Goal: Task Accomplishment & Management: Use online tool/utility

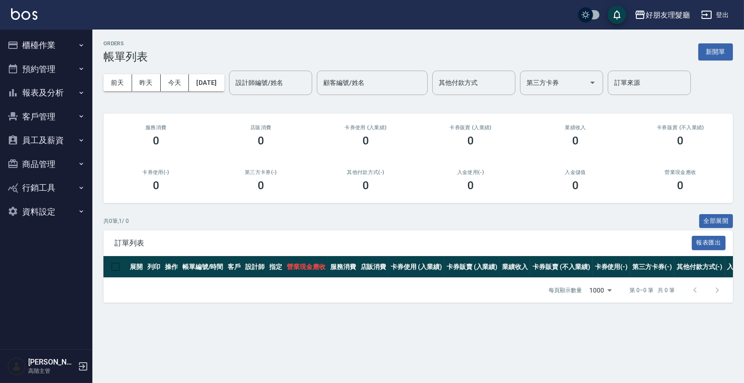
click at [63, 50] on button "櫃檯作業" at bounding box center [46, 45] width 85 height 24
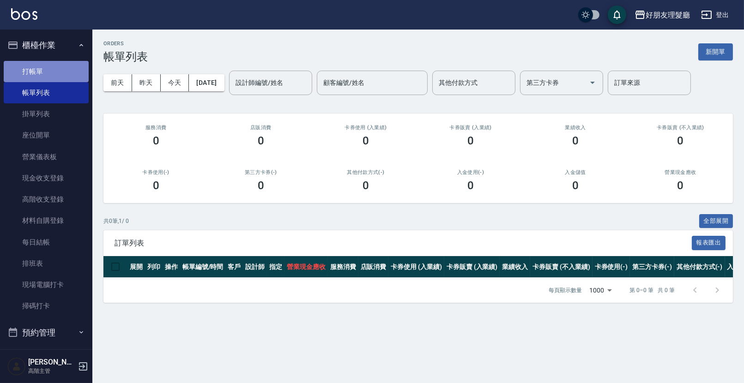
click at [49, 74] on link "打帳單" at bounding box center [46, 71] width 85 height 21
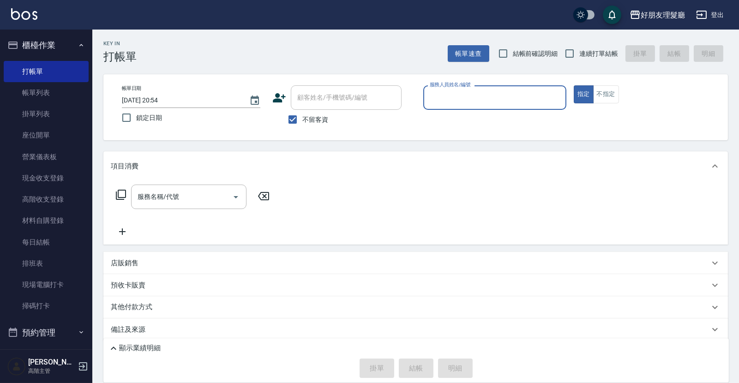
click at [520, 97] on input "服務人員姓名/編號" at bounding box center [495, 98] width 135 height 16
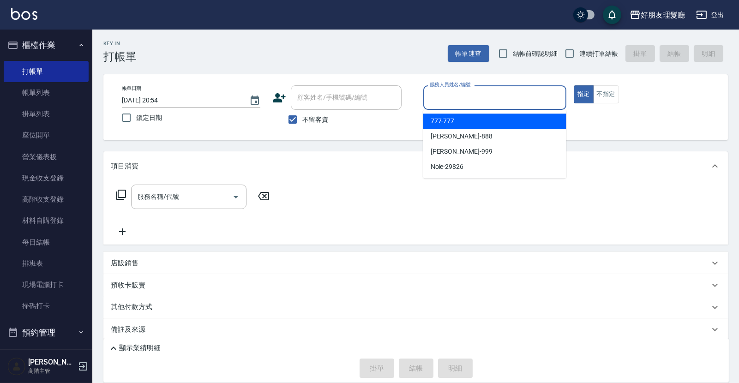
click at [505, 119] on div "777 -777" at bounding box center [494, 121] width 143 height 15
type input "777-777"
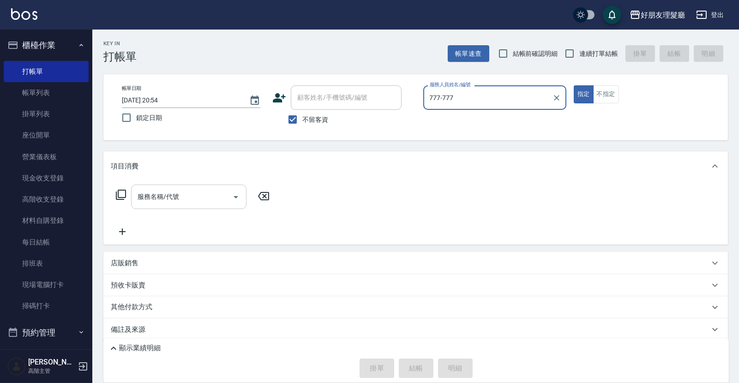
click at [187, 188] on div "服務名稱/代號" at bounding box center [188, 197] width 115 height 24
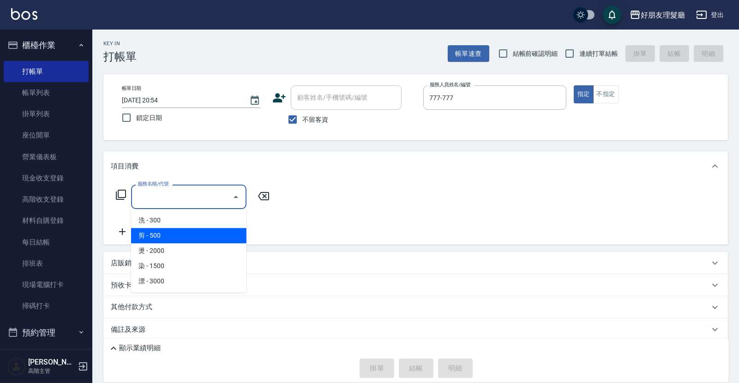
click at [163, 239] on span "剪 - 500" at bounding box center [188, 235] width 115 height 15
type input "剪(2)"
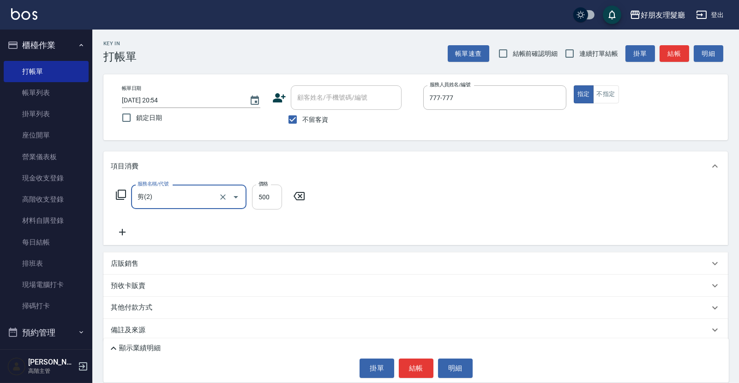
click at [267, 202] on input "500" at bounding box center [267, 197] width 30 height 25
type input "600"
click at [123, 235] on icon at bounding box center [122, 232] width 23 height 11
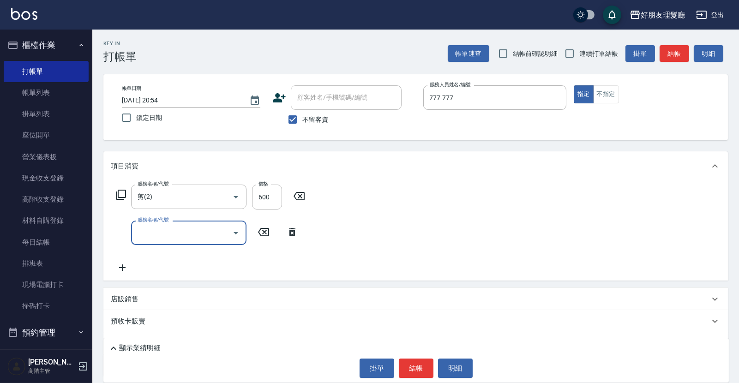
click at [164, 239] on input "服務名稱/代號" at bounding box center [181, 233] width 93 height 16
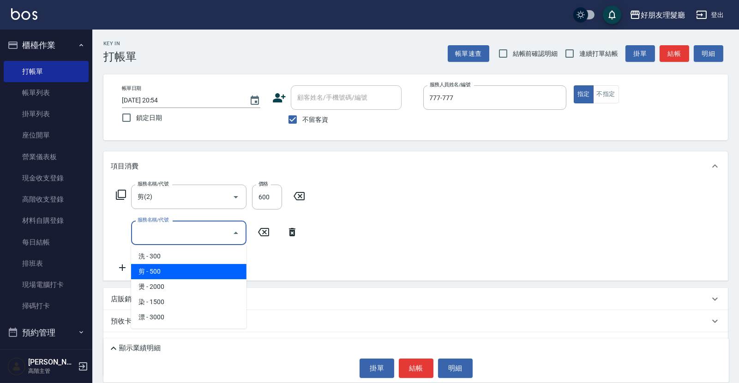
click at [162, 268] on span "剪 - 500" at bounding box center [188, 271] width 115 height 15
type input "剪(2)"
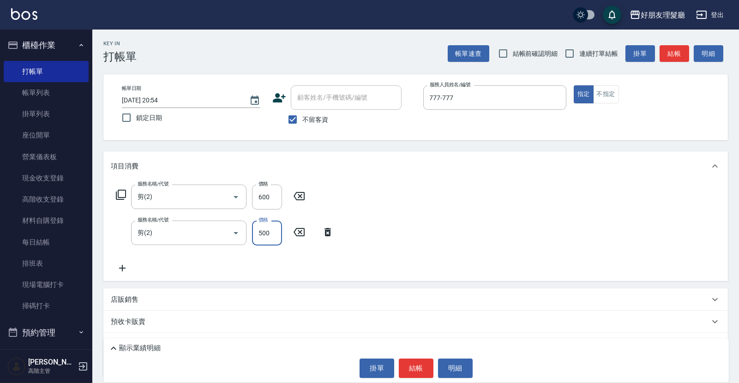
click at [260, 235] on input "500" at bounding box center [267, 233] width 30 height 25
type input "600"
click at [109, 271] on div "服務名稱/代號 剪(2) 服務名稱/代號 價格 600 價格 服務名稱/代號 剪(2) 服務名稱/代號 價格 600 價格" at bounding box center [415, 231] width 625 height 100
click at [127, 266] on icon at bounding box center [122, 268] width 23 height 11
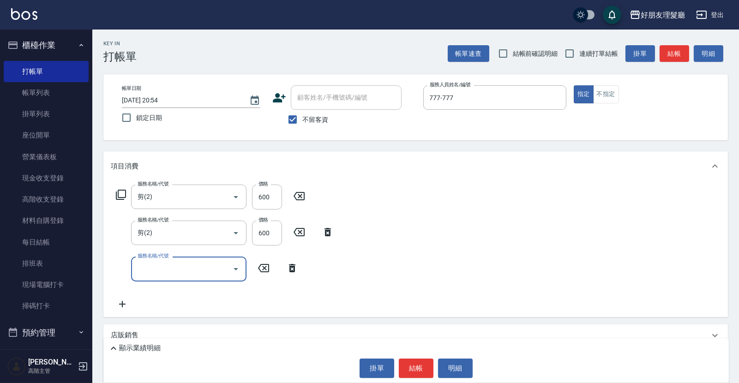
click at [190, 270] on input "服務名稱/代號" at bounding box center [181, 269] width 93 height 16
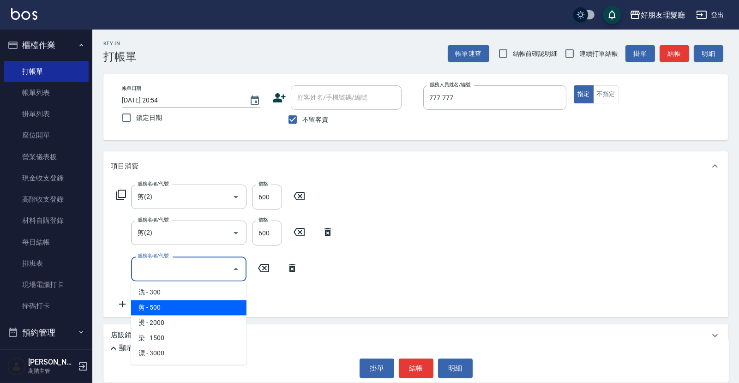
click at [187, 304] on span "剪 - 500" at bounding box center [188, 307] width 115 height 15
type input "剪(2)"
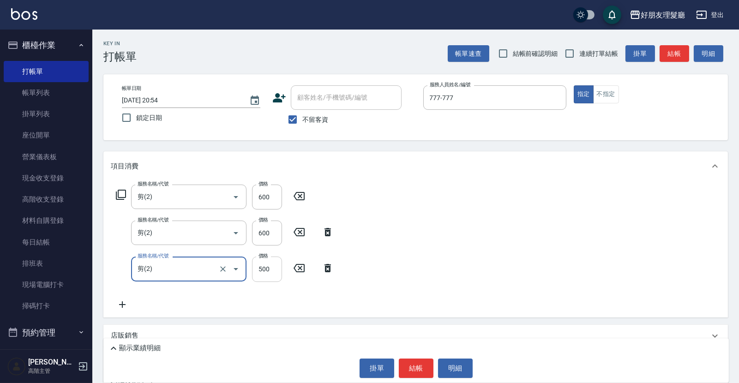
click at [266, 267] on input "500" at bounding box center [267, 269] width 30 height 25
type input "600"
click at [124, 303] on icon at bounding box center [122, 304] width 23 height 11
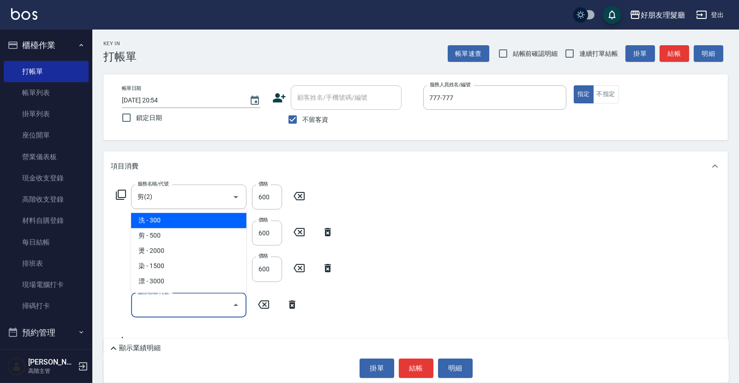
click at [162, 306] on input "服務名稱/代號" at bounding box center [181, 305] width 93 height 16
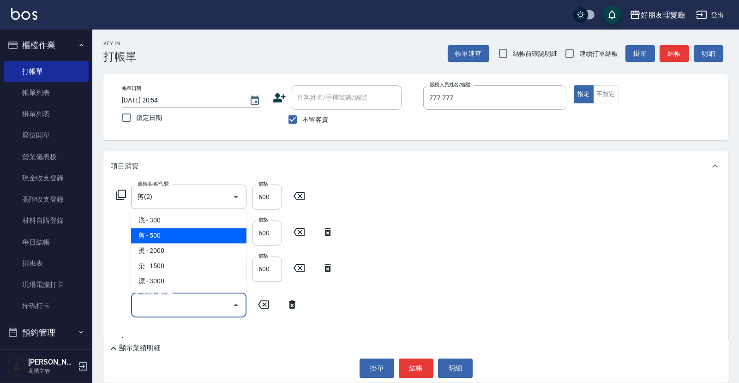
click at [167, 233] on span "剪 - 500" at bounding box center [188, 235] width 115 height 15
type input "剪(2)"
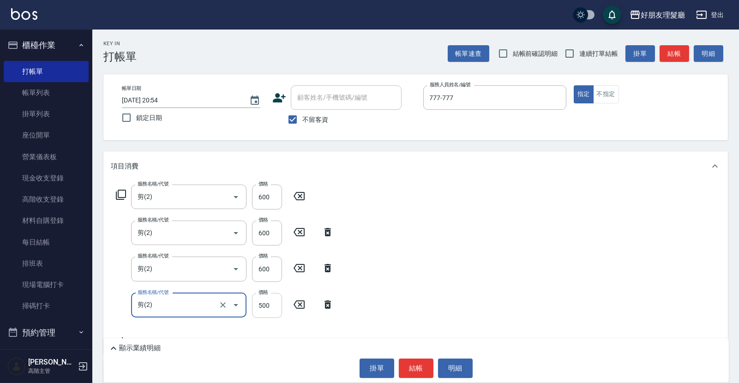
click at [264, 306] on input "500" at bounding box center [267, 305] width 30 height 25
type input "600"
click at [416, 367] on button "結帳" at bounding box center [416, 368] width 35 height 19
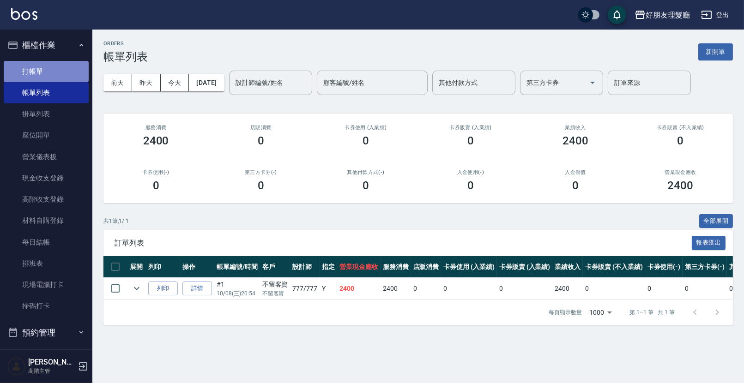
click at [52, 70] on link "打帳單" at bounding box center [46, 71] width 85 height 21
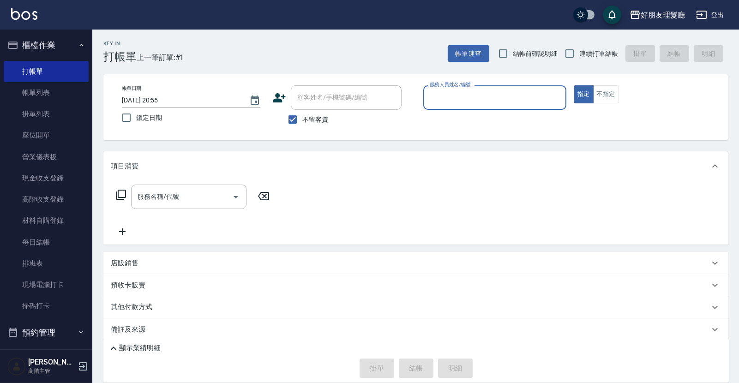
click at [446, 105] on input "服務人員姓名/編號" at bounding box center [495, 98] width 135 height 16
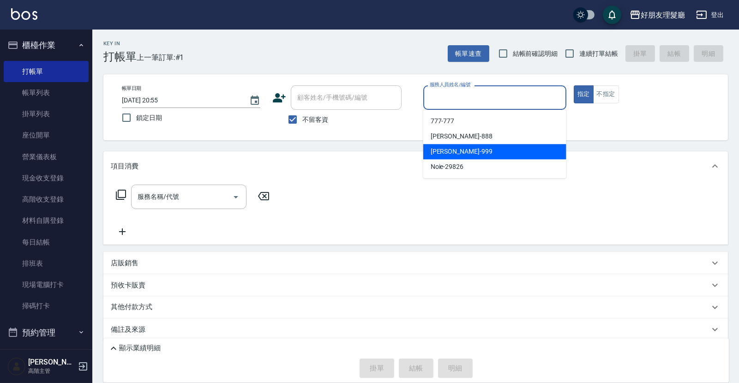
click at [447, 154] on span "[PERSON_NAME] -999" at bounding box center [462, 152] width 62 height 10
type input "[PERSON_NAME]-999"
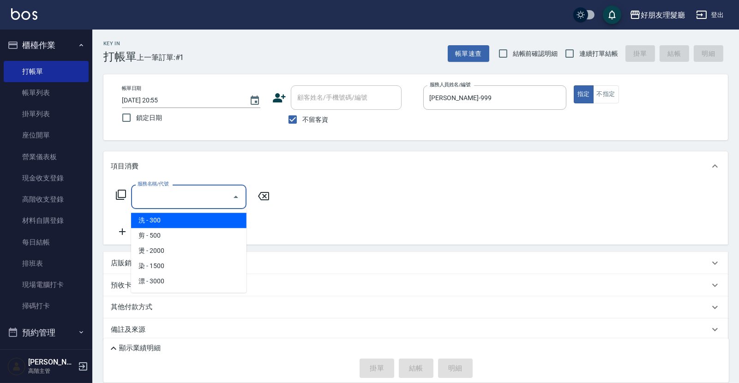
click at [183, 191] on input "服務名稱/代號" at bounding box center [181, 197] width 93 height 16
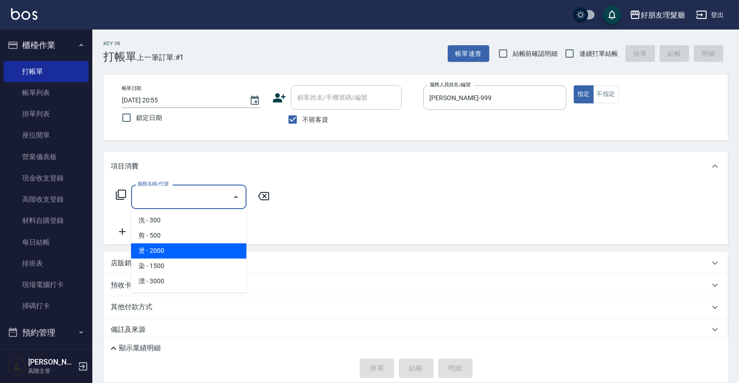
click at [176, 250] on span "燙 - 2000" at bounding box center [188, 250] width 115 height 15
type input "燙(3)"
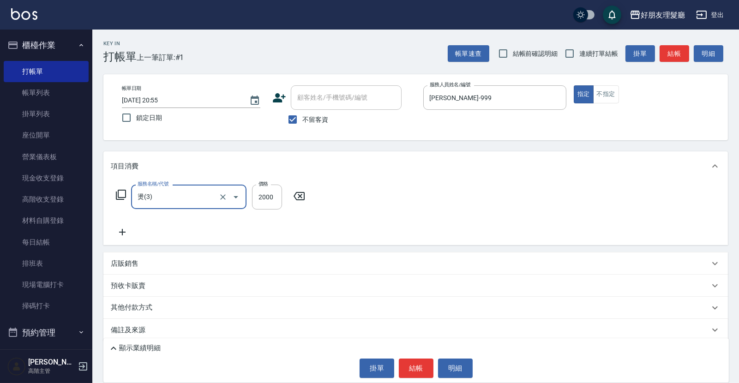
click at [127, 230] on icon at bounding box center [122, 232] width 23 height 11
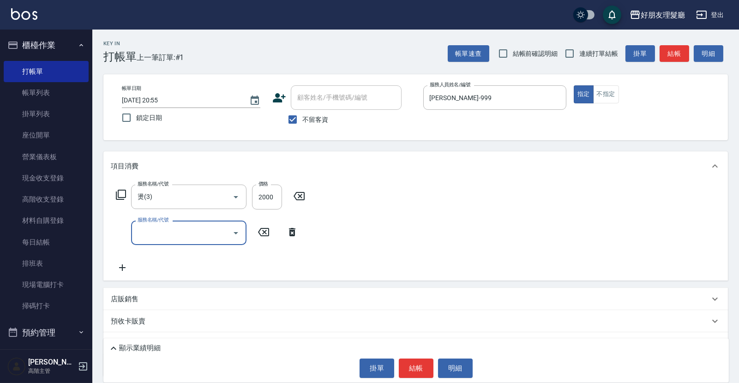
click at [155, 230] on input "服務名稱/代號" at bounding box center [181, 233] width 93 height 16
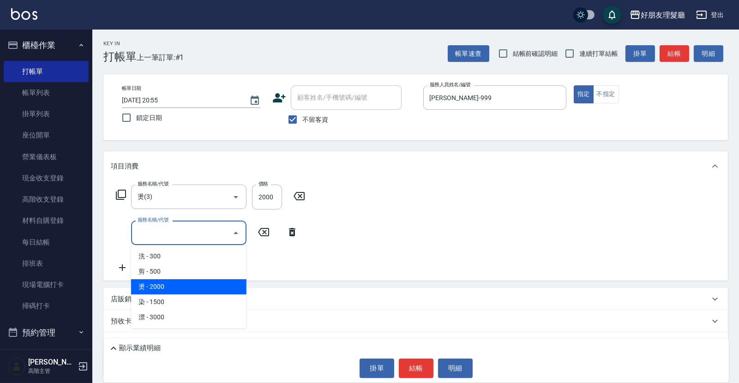
click at [165, 287] on span "燙 - 2000" at bounding box center [188, 286] width 115 height 15
type input "燙(3)"
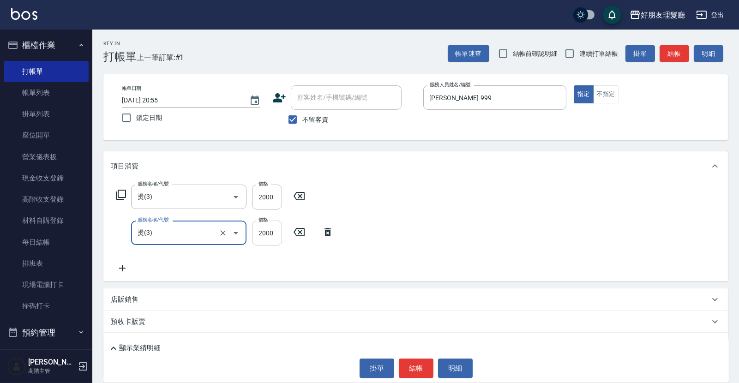
click at [276, 232] on input "2000" at bounding box center [267, 233] width 30 height 25
type input "2500"
click at [408, 230] on div "服務名稱/代號 燙(3) 服務名稱/代號 價格 2000 價格 服務名稱/代號 燙(3) 服務名稱/代號 價格 2500 價格" at bounding box center [415, 231] width 625 height 100
click at [127, 269] on icon at bounding box center [122, 268] width 23 height 11
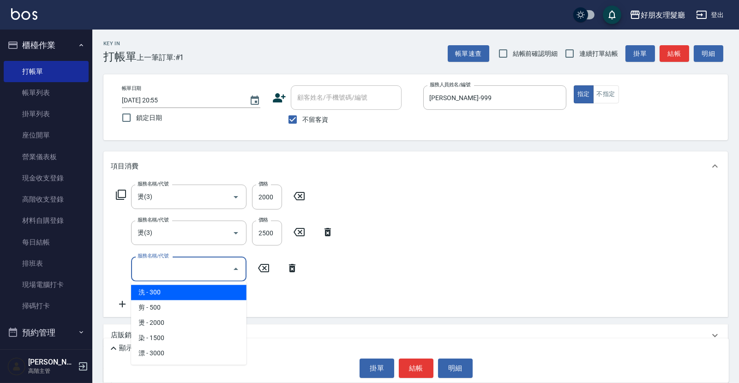
click at [154, 270] on input "服務名稱/代號" at bounding box center [181, 269] width 93 height 16
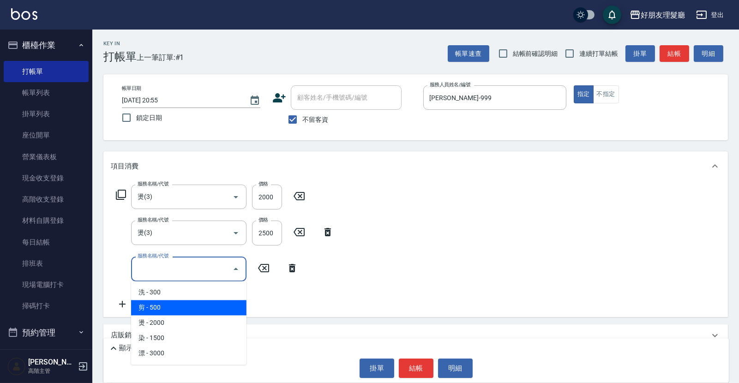
click at [230, 306] on span "剪 - 500" at bounding box center [188, 307] width 115 height 15
type input "剪(2)"
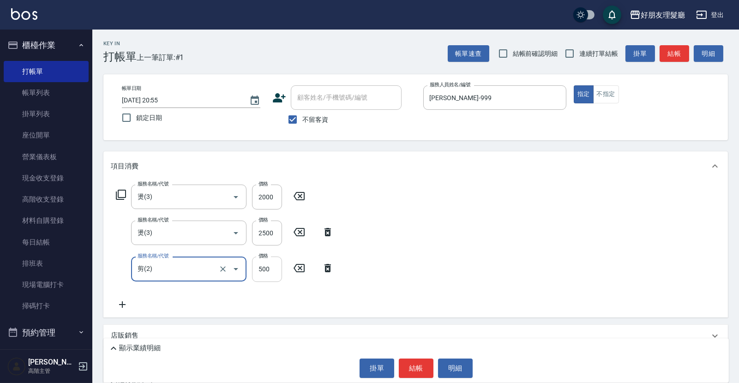
click at [269, 270] on input "500" at bounding box center [267, 269] width 30 height 25
type input "600"
click at [398, 270] on div "服務名稱/代號 燙(3) 服務名稱/代號 價格 2000 價格 服務名稱/代號 燙(3) 服務名稱/代號 價格 2500 價格 服務名稱/代號 剪(2) 服務…" at bounding box center [415, 249] width 625 height 136
click at [420, 363] on button "結帳" at bounding box center [416, 368] width 35 height 19
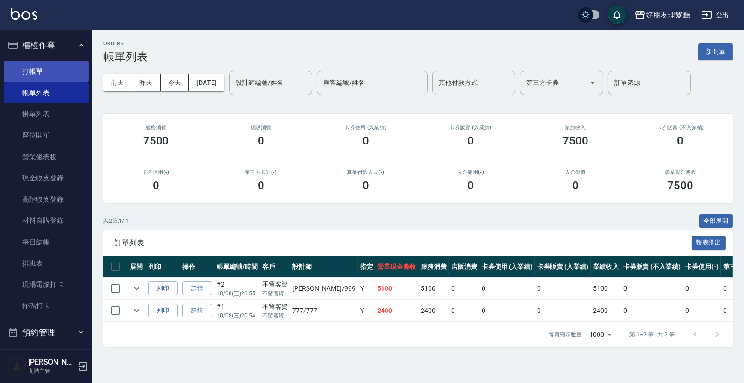
click at [58, 65] on link "打帳單" at bounding box center [46, 71] width 85 height 21
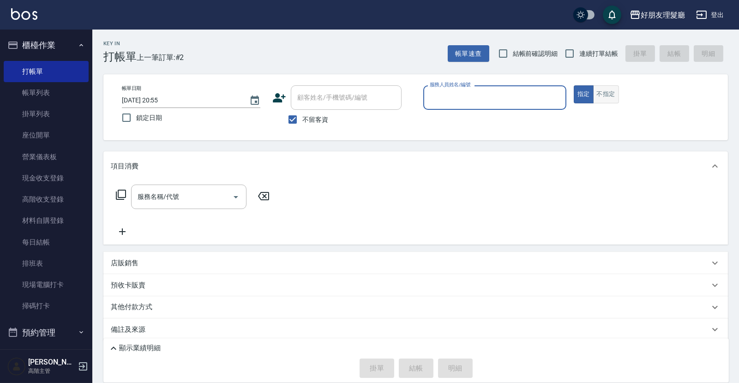
click at [608, 95] on button "不指定" at bounding box center [606, 94] width 26 height 18
click at [508, 100] on input "服務人員姓名/編號" at bounding box center [495, 98] width 135 height 16
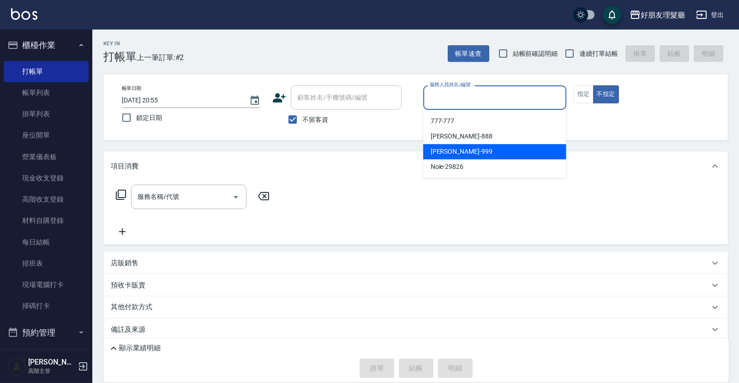
click at [495, 152] on div "[PERSON_NAME] -999" at bounding box center [494, 151] width 143 height 15
type input "[PERSON_NAME]-999"
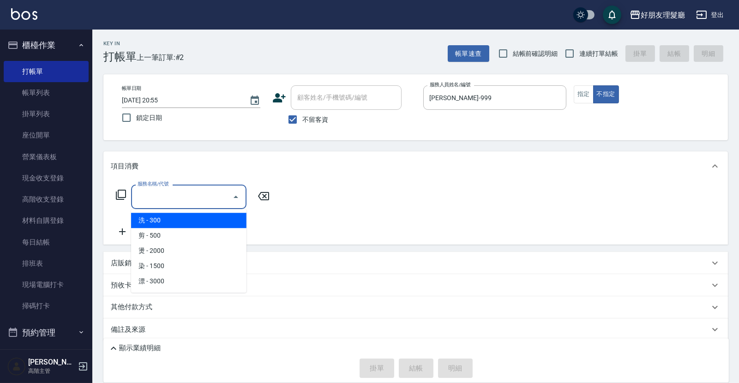
click at [199, 197] on input "服務名稱/代號" at bounding box center [181, 197] width 93 height 16
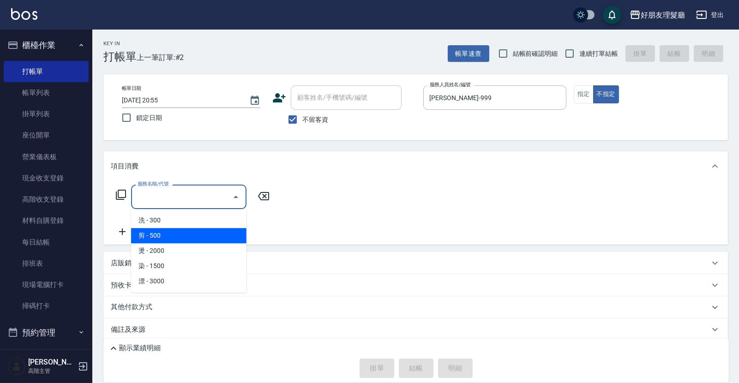
click at [188, 232] on span "剪 - 500" at bounding box center [188, 235] width 115 height 15
type input "剪(2)"
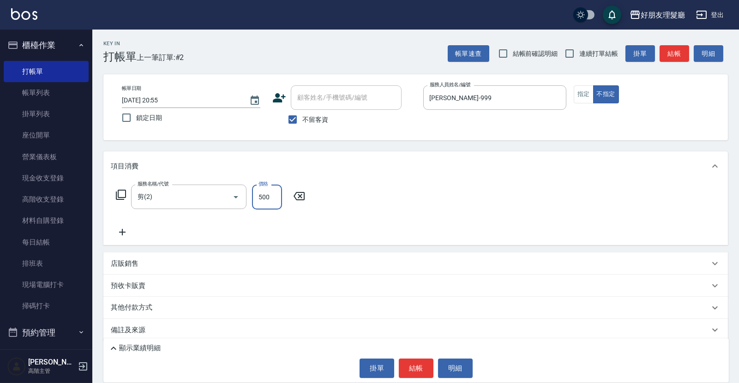
click at [273, 199] on input "500" at bounding box center [267, 197] width 30 height 25
type input "600"
click at [421, 370] on button "結帳" at bounding box center [416, 368] width 35 height 19
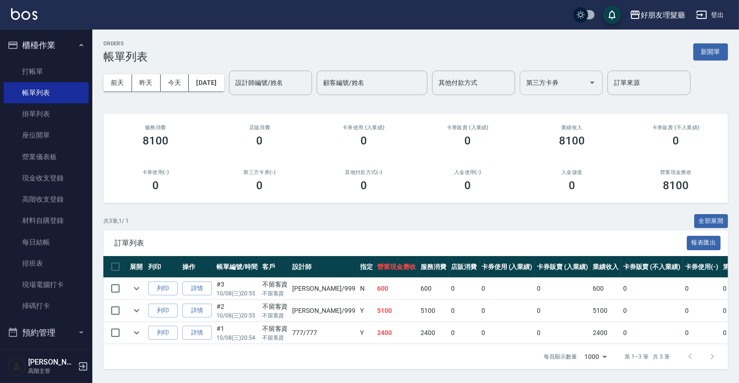
click at [567, 88] on input "第三方卡券" at bounding box center [554, 83] width 61 height 16
click at [303, 202] on div "第三方卡券(-) 0" at bounding box center [260, 180] width 104 height 45
click at [192, 309] on link "詳情" at bounding box center [197, 311] width 30 height 14
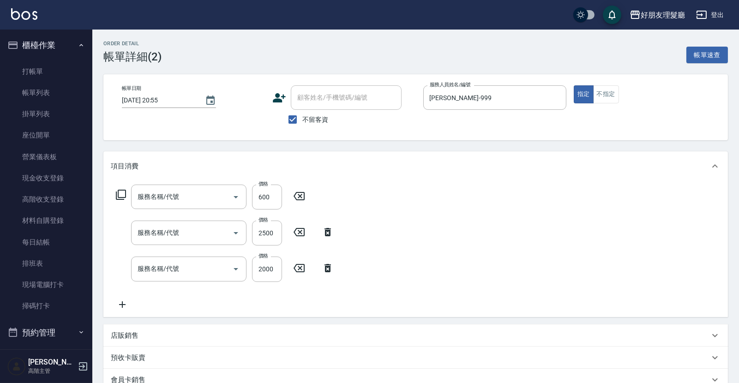
type input "[DATE] 20:55"
checkbox input "true"
type input "[PERSON_NAME]-999"
type input "剪(2)"
type input "燙(3)"
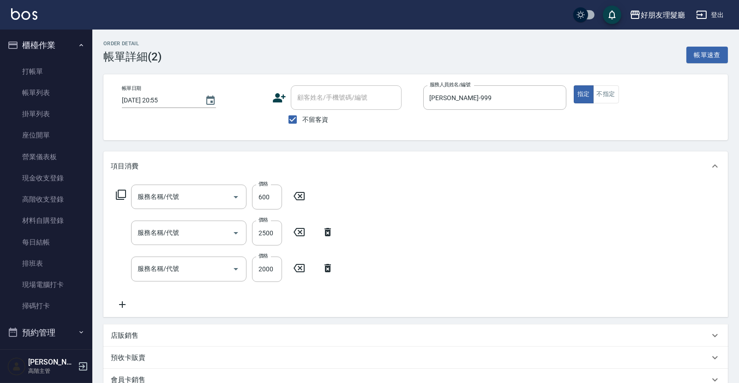
type input "燙(3)"
click at [266, 277] on input "2000" at bounding box center [267, 269] width 30 height 25
click at [434, 288] on div "服務名稱/代號 剪(2) 服務名稱/代號 價格 600 價格 服務名稱/代號 燙(3) 服務名稱/代號 價格 2500 價格 服務名稱/代號 燙(3) 服務名…" at bounding box center [415, 249] width 625 height 136
click at [260, 267] on input "2000" at bounding box center [267, 269] width 30 height 25
click at [265, 270] on input "2000" at bounding box center [267, 269] width 30 height 25
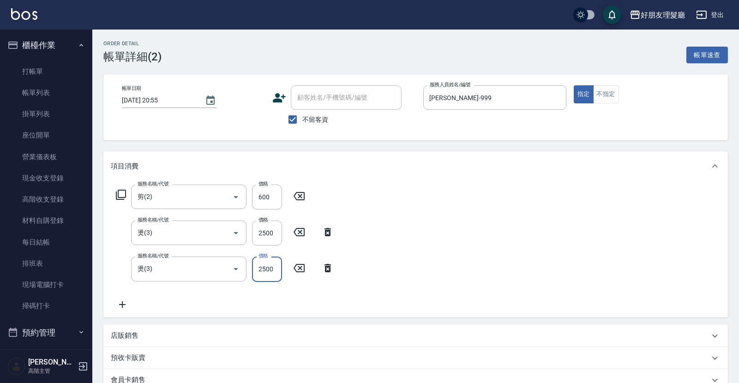
type input "2500"
click at [429, 257] on div "服務名稱/代號 剪(2) 服務名稱/代號 價格 600 價格 服務名稱/代號 燙(3) 服務名稱/代號 價格 2500 價格 服務名稱/代號 燙(3) 服務名…" at bounding box center [415, 249] width 625 height 136
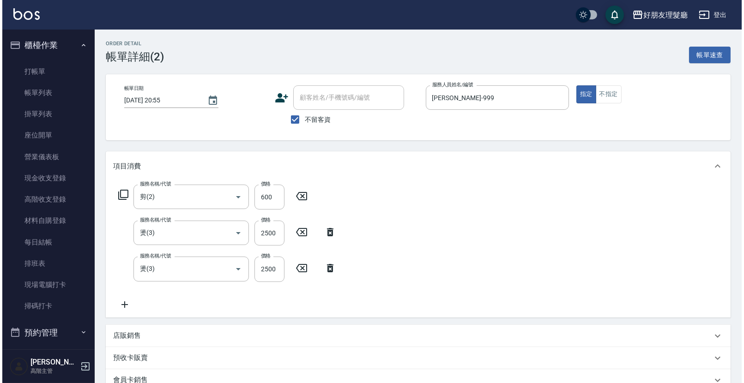
scroll to position [150, 0]
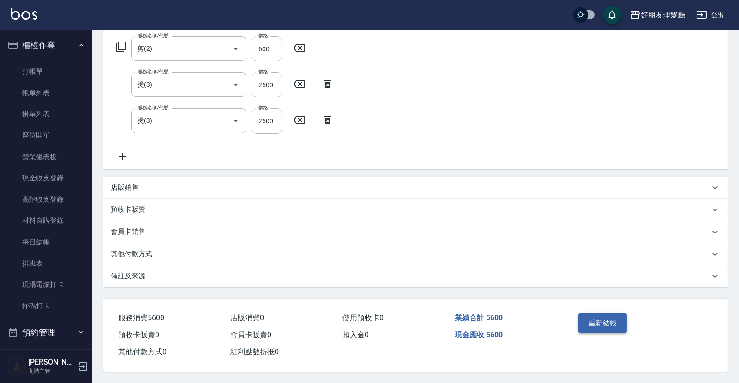
click at [602, 323] on button "重新結帳" at bounding box center [603, 323] width 49 height 19
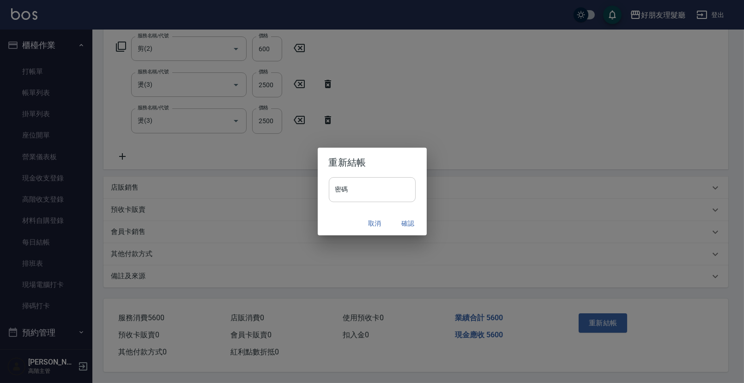
click at [377, 193] on input "密碼" at bounding box center [372, 189] width 87 height 25
type input "****"
click at [404, 223] on button "確認" at bounding box center [408, 223] width 30 height 17
